Goal: Navigation & Orientation: Find specific page/section

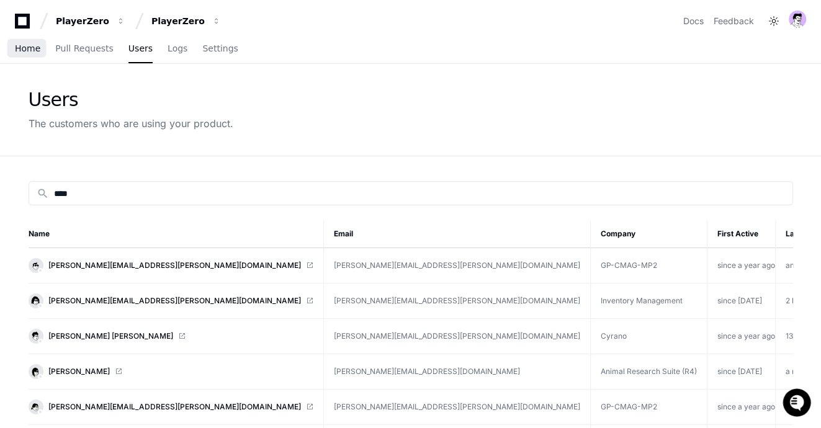
click at [35, 49] on span "Home" at bounding box center [27, 48] width 25 height 7
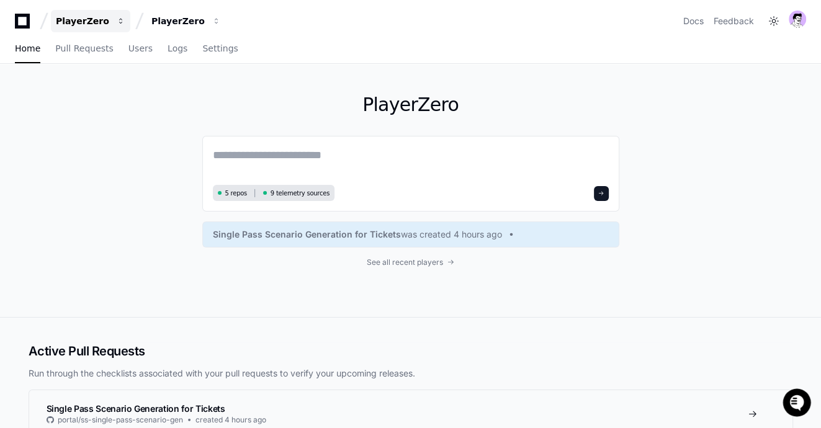
click at [70, 24] on div "PlayerZero" at bounding box center [82, 21] width 53 height 12
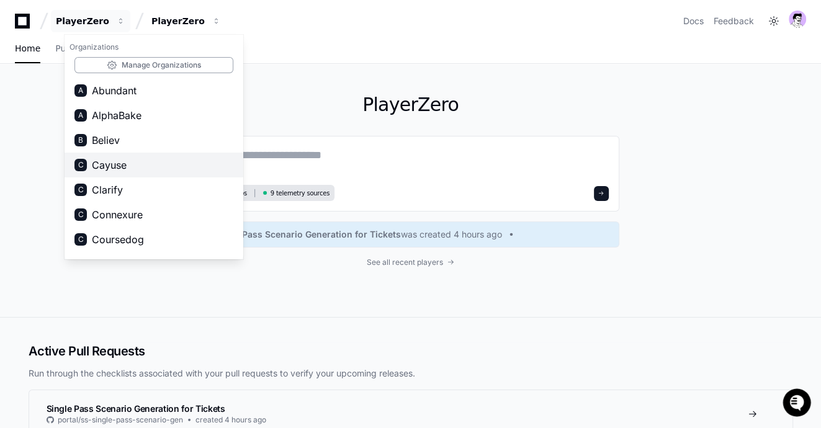
click at [122, 169] on span "Cayuse" at bounding box center [109, 165] width 35 height 15
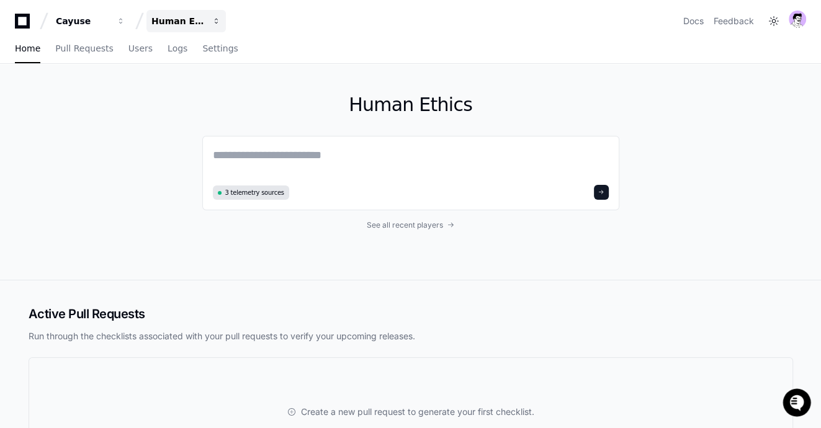
click at [201, 29] on button "Human Ethics" at bounding box center [186, 21] width 79 height 22
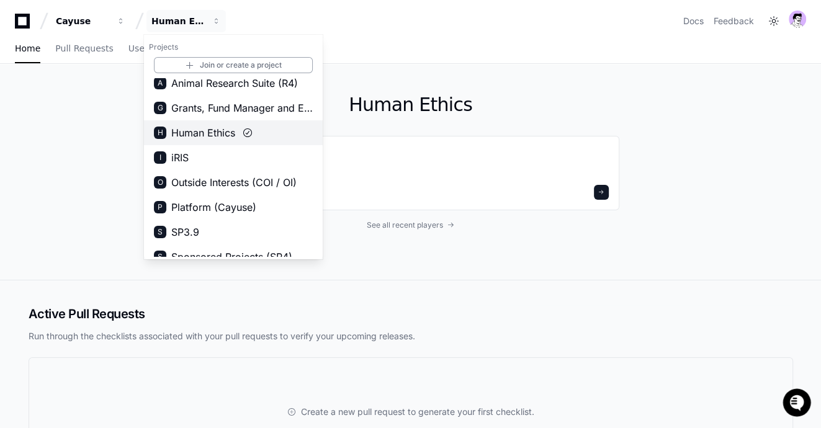
scroll to position [19, 0]
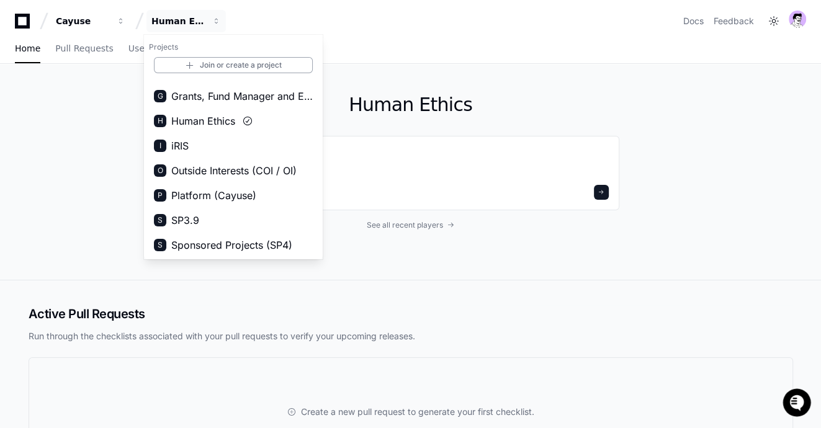
click at [443, 85] on div "Human Ethics 3 telemetry sources See all recent players" at bounding box center [410, 172] width 417 height 216
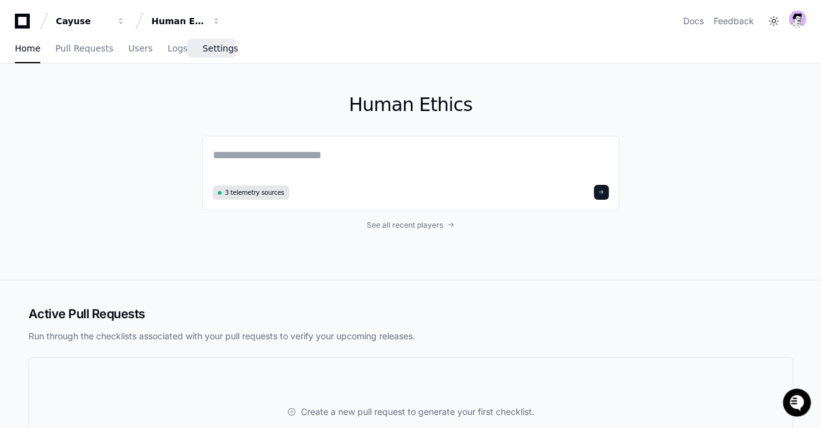
click at [218, 51] on span "Settings" at bounding box center [219, 48] width 35 height 7
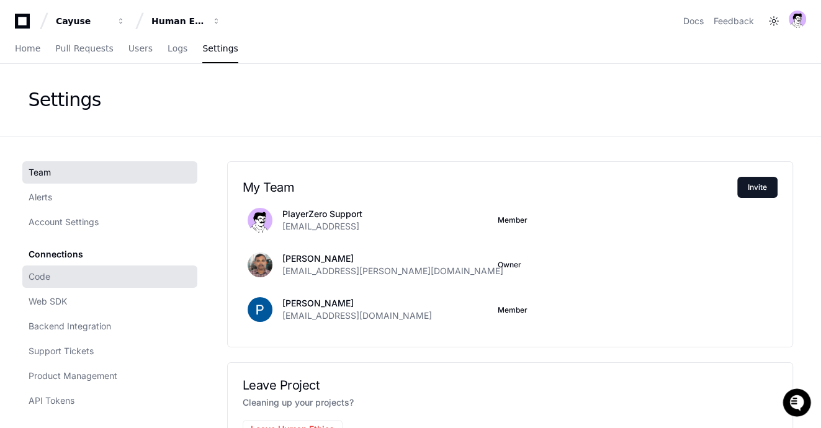
click at [65, 283] on link "Code" at bounding box center [109, 277] width 175 height 22
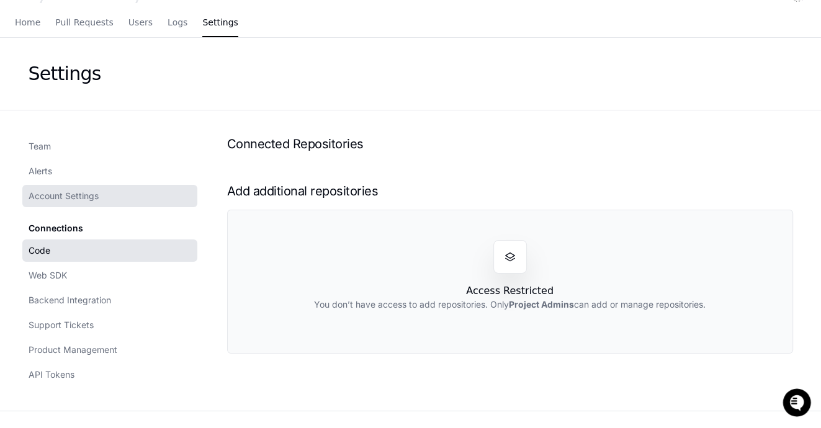
scroll to position [25, 0]
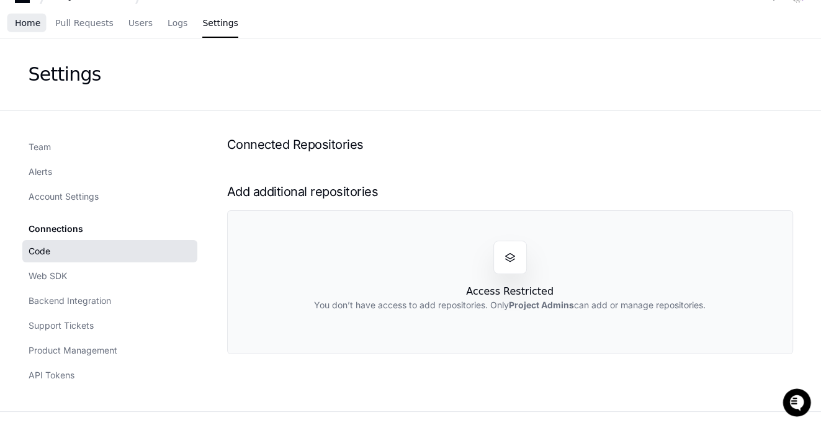
click at [30, 19] on span "Home" at bounding box center [27, 22] width 25 height 7
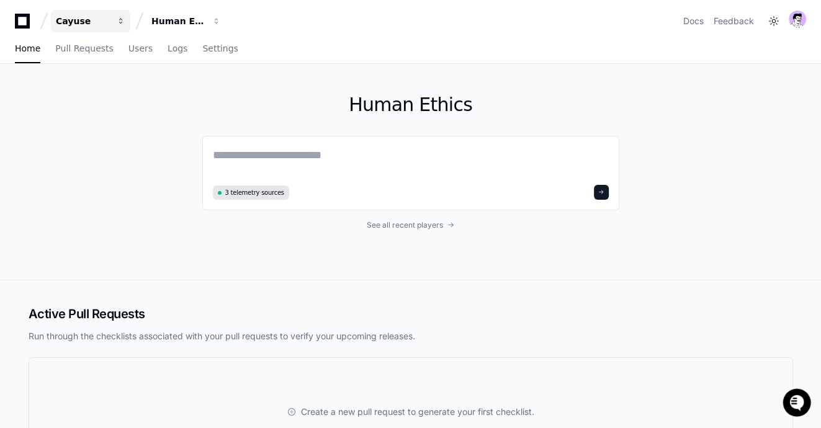
click at [77, 17] on div "Cayuse" at bounding box center [82, 21] width 53 height 12
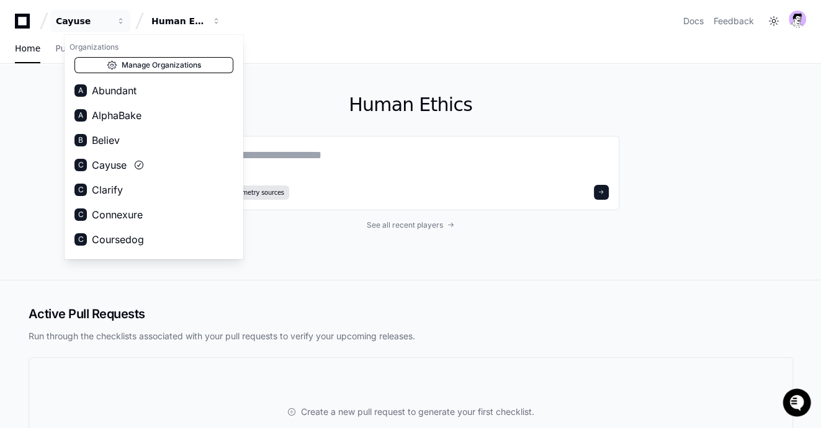
click at [210, 65] on link "Manage Organizations" at bounding box center [154, 65] width 159 height 16
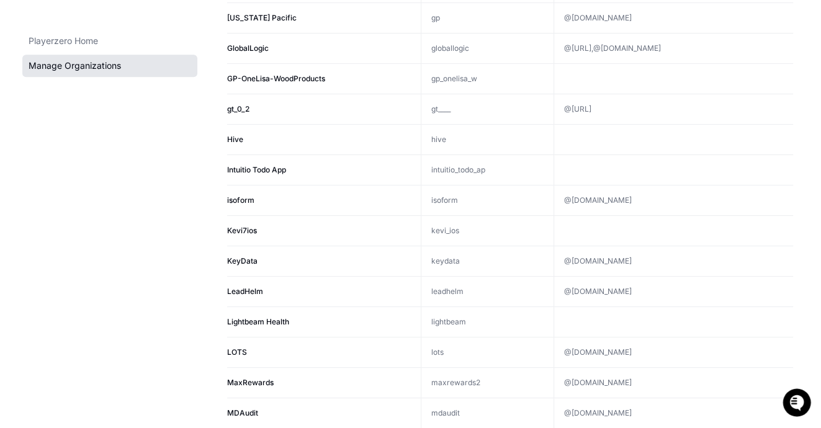
scroll to position [667, 0]
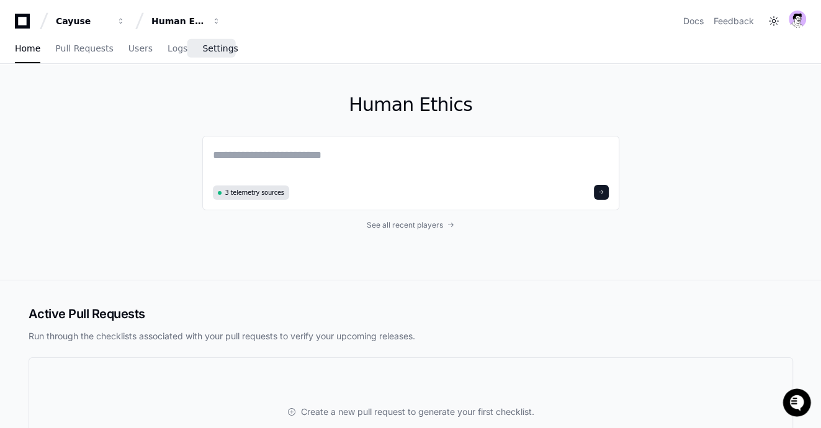
click at [204, 45] on span "Settings" at bounding box center [219, 48] width 35 height 7
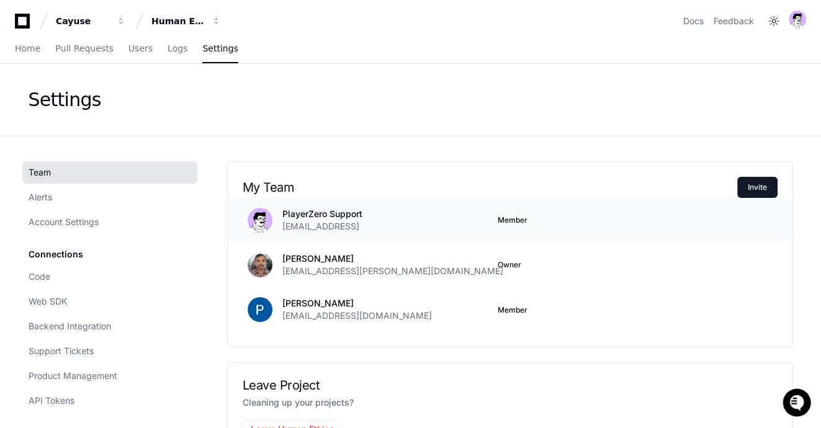
click at [506, 223] on span "Member" at bounding box center [513, 220] width 30 height 10
